Goal: Navigation & Orientation: Understand site structure

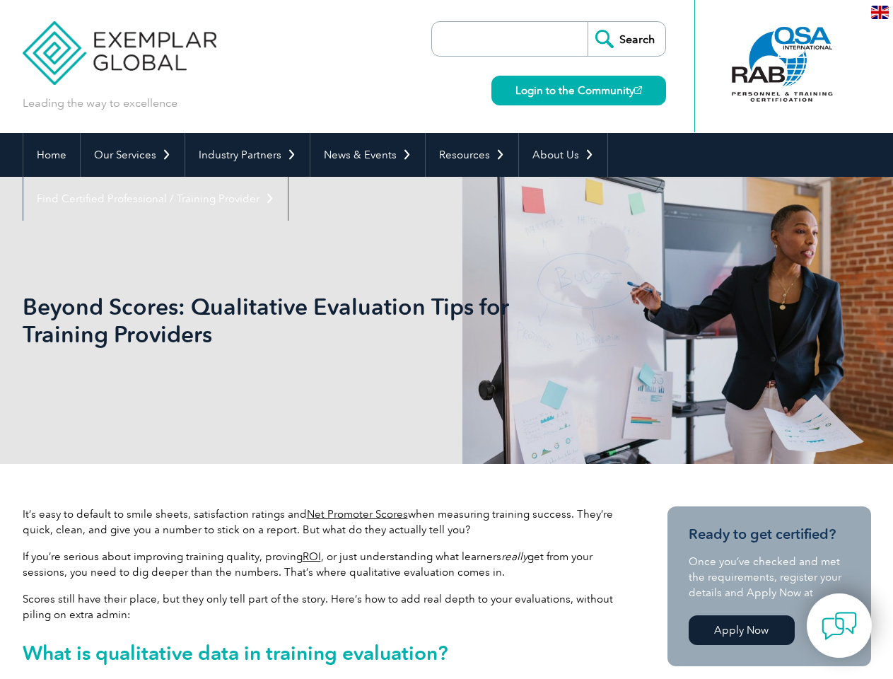
click at [446, 339] on h1 "Beyond Scores: Qualitative Evaluation Tips for Training Providers" at bounding box center [294, 320] width 543 height 55
click at [131, 155] on link "Our Services" at bounding box center [133, 155] width 104 height 44
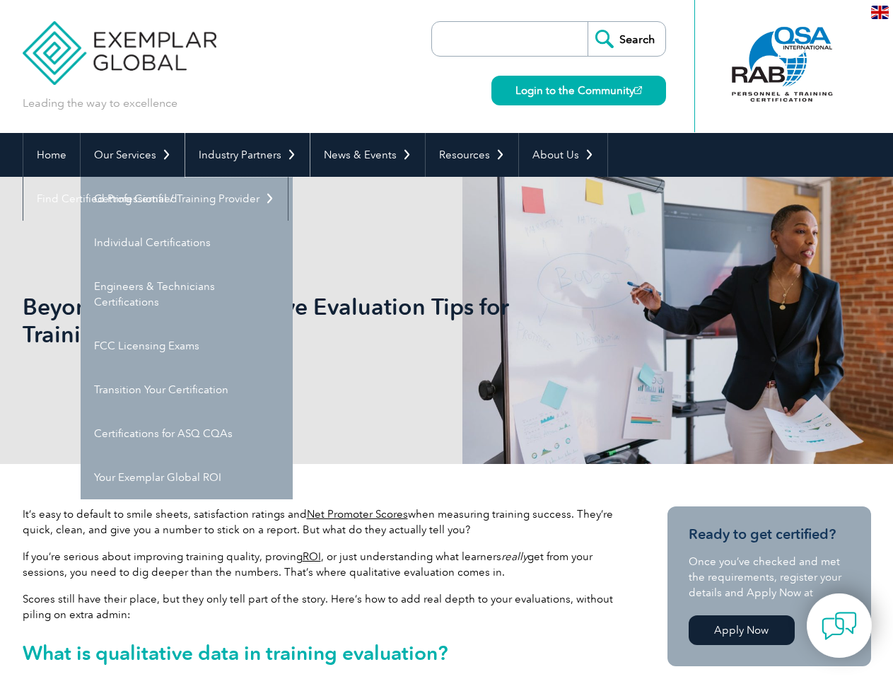
click at [245, 155] on link "Industry Partners" at bounding box center [247, 155] width 124 height 44
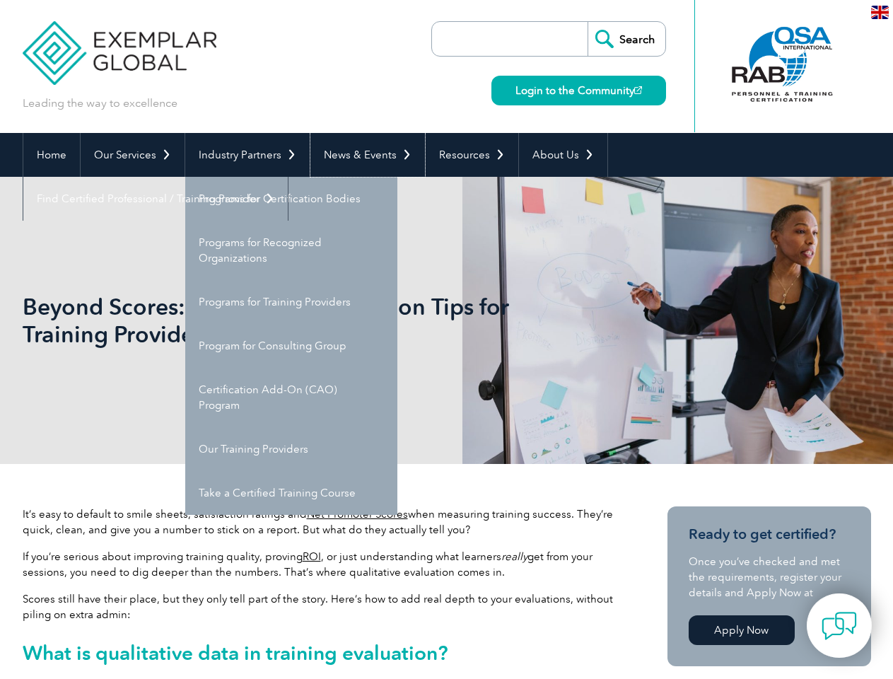
click at [363, 155] on link "News & Events" at bounding box center [367, 155] width 115 height 44
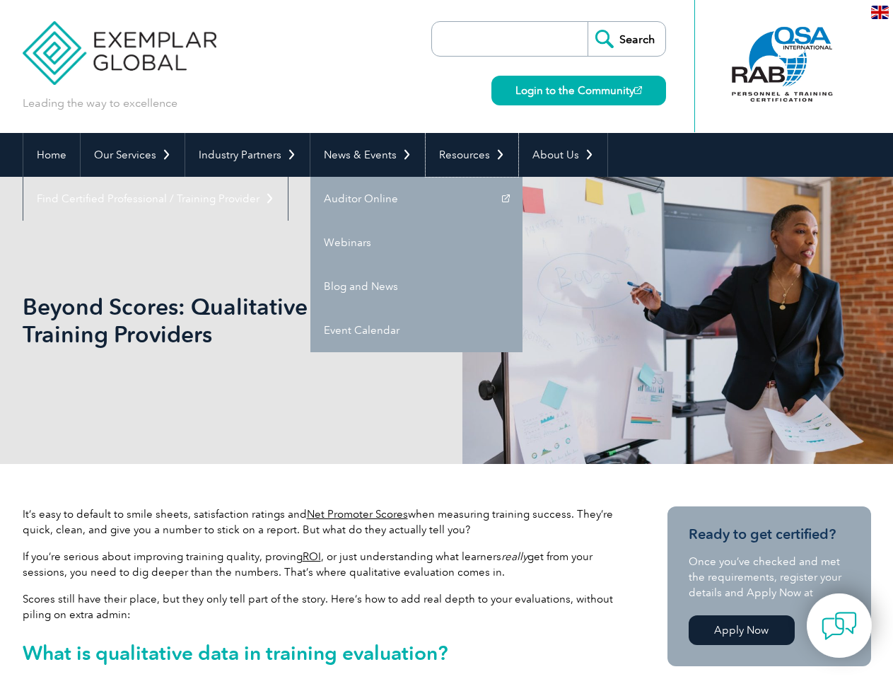
click at [466, 155] on link "Resources" at bounding box center [472, 155] width 93 height 44
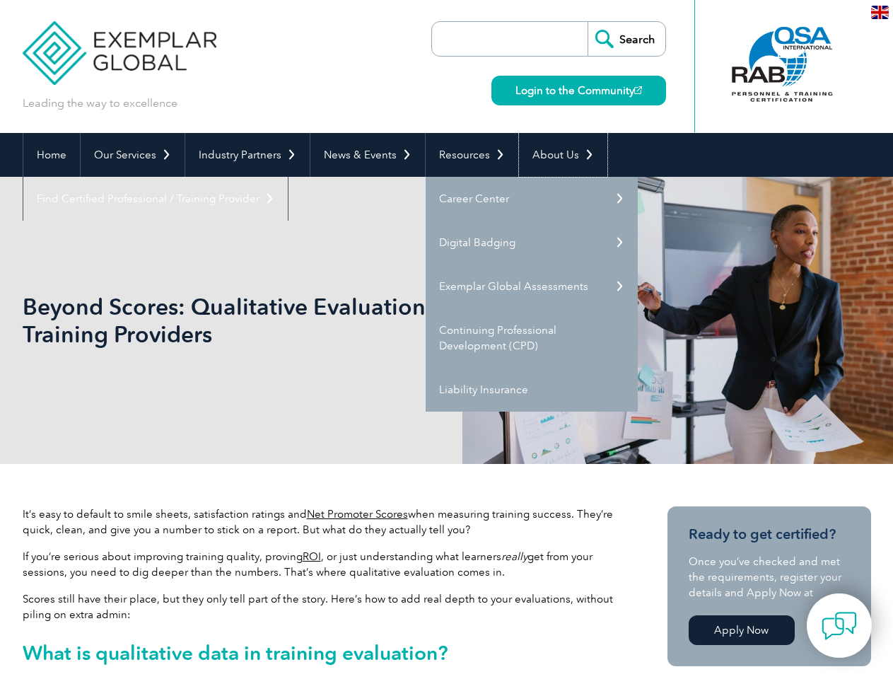
click at [556, 155] on link "About Us" at bounding box center [563, 155] width 88 height 44
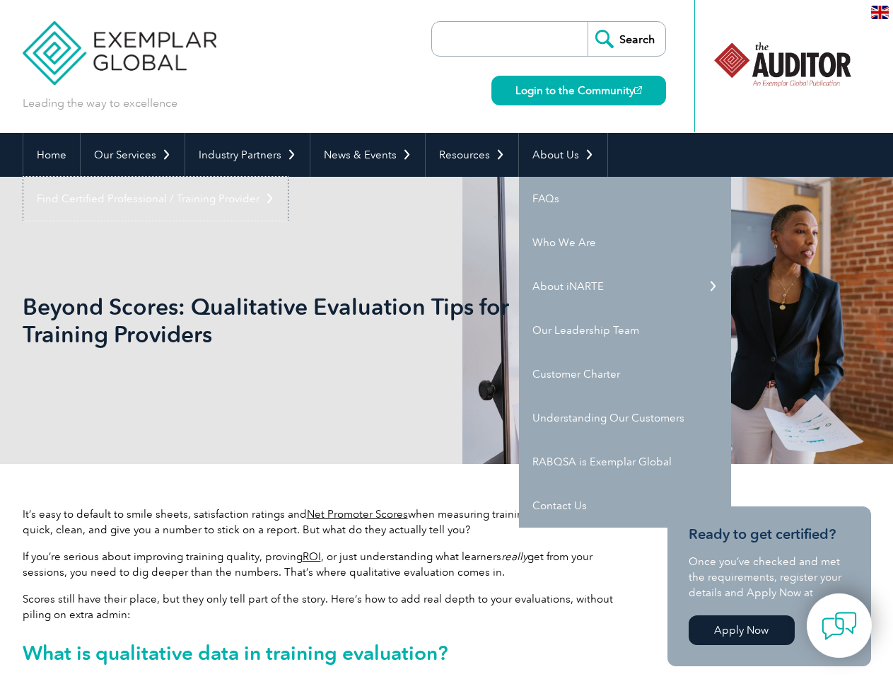
click at [288, 177] on link "Find Certified Professional / Training Provider" at bounding box center [155, 199] width 264 height 44
click at [839, 625] on img at bounding box center [838, 625] width 35 height 35
